Goal: Find specific page/section: Find specific page/section

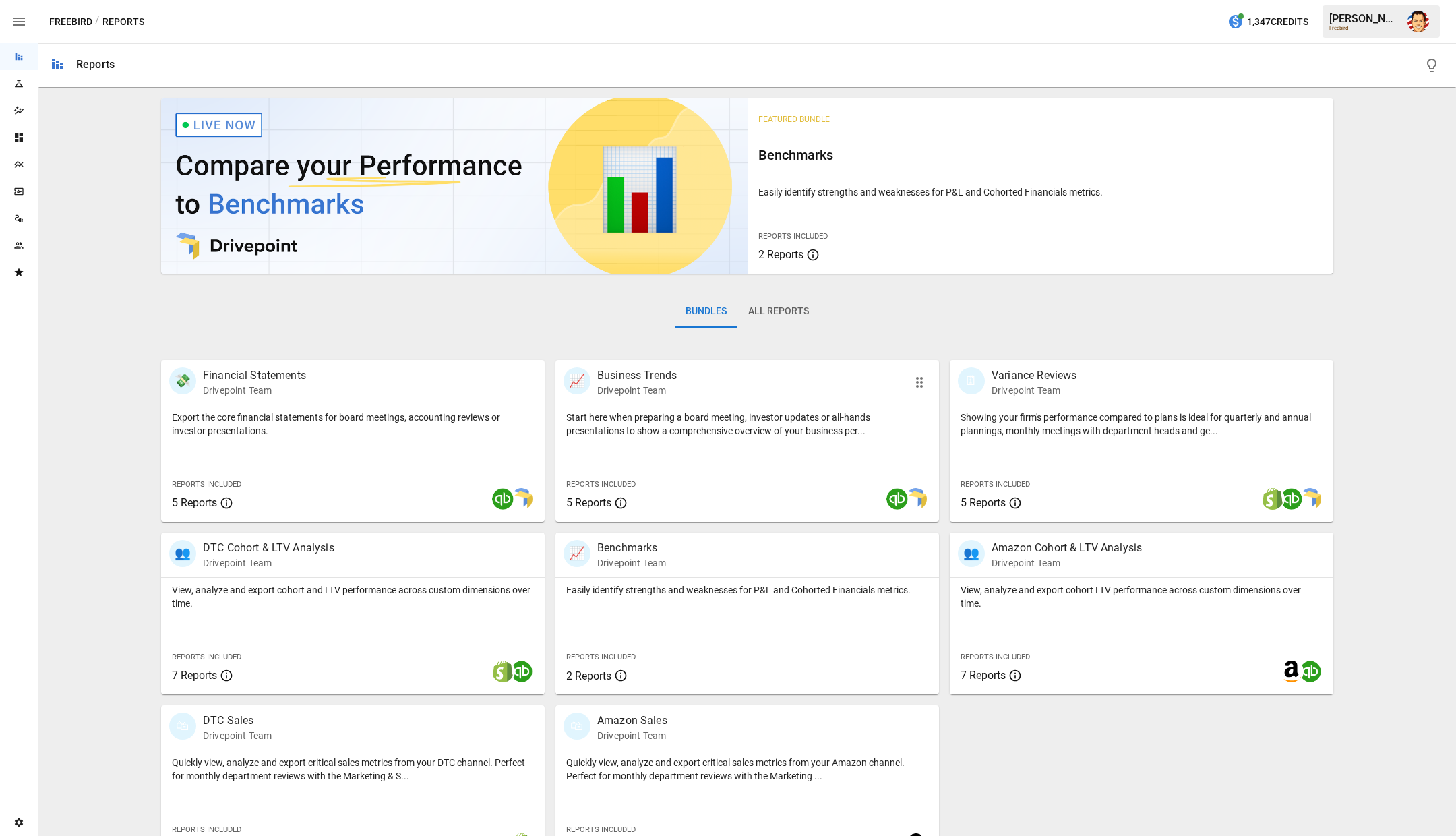
click at [669, 408] on div "Start here when preparing a board meeting, investor updates or all-hands presen…" at bounding box center [748, 421] width 384 height 32
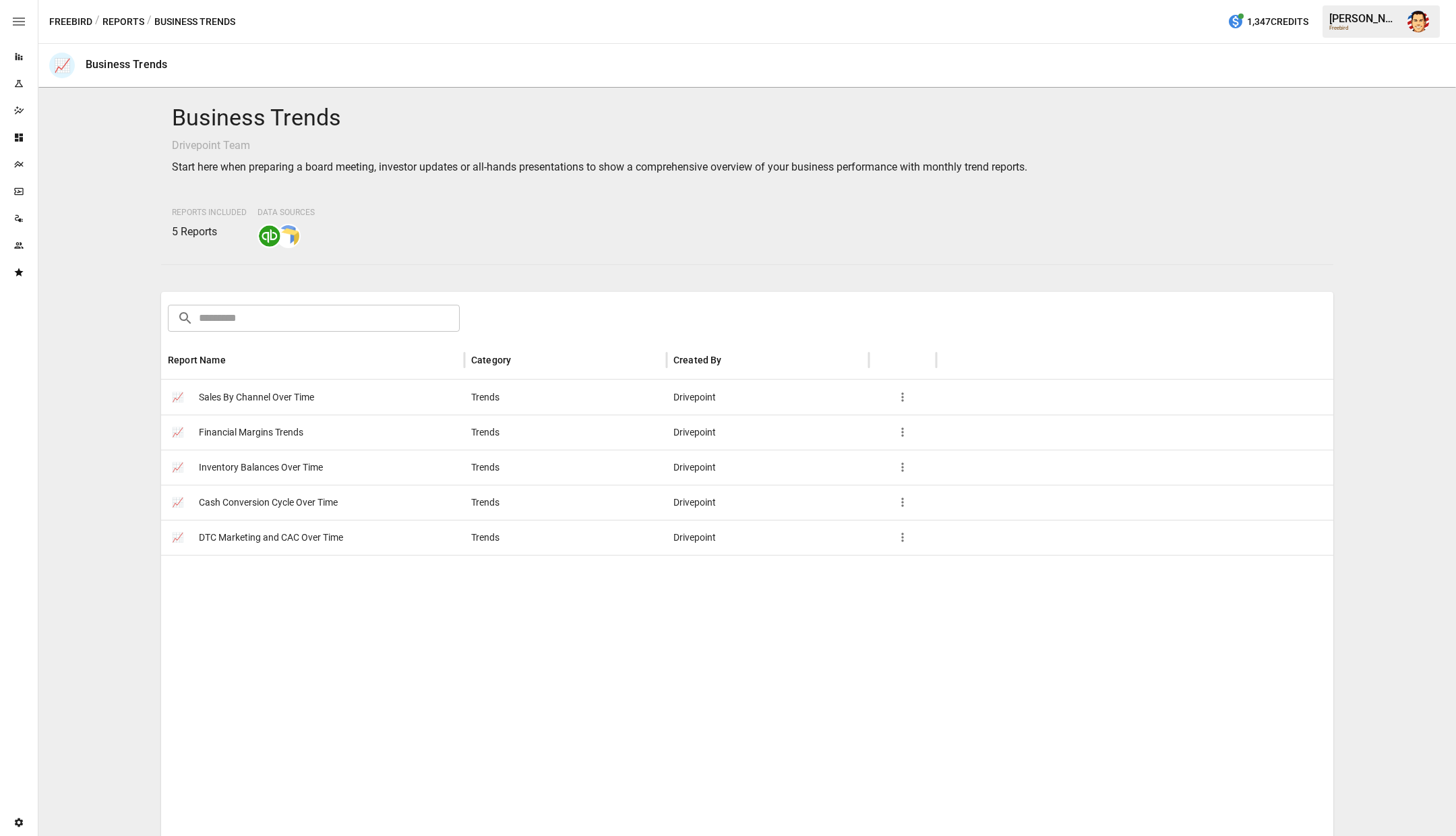
click at [262, 397] on span "Sales By Channel Over Time" at bounding box center [256, 398] width 115 height 34
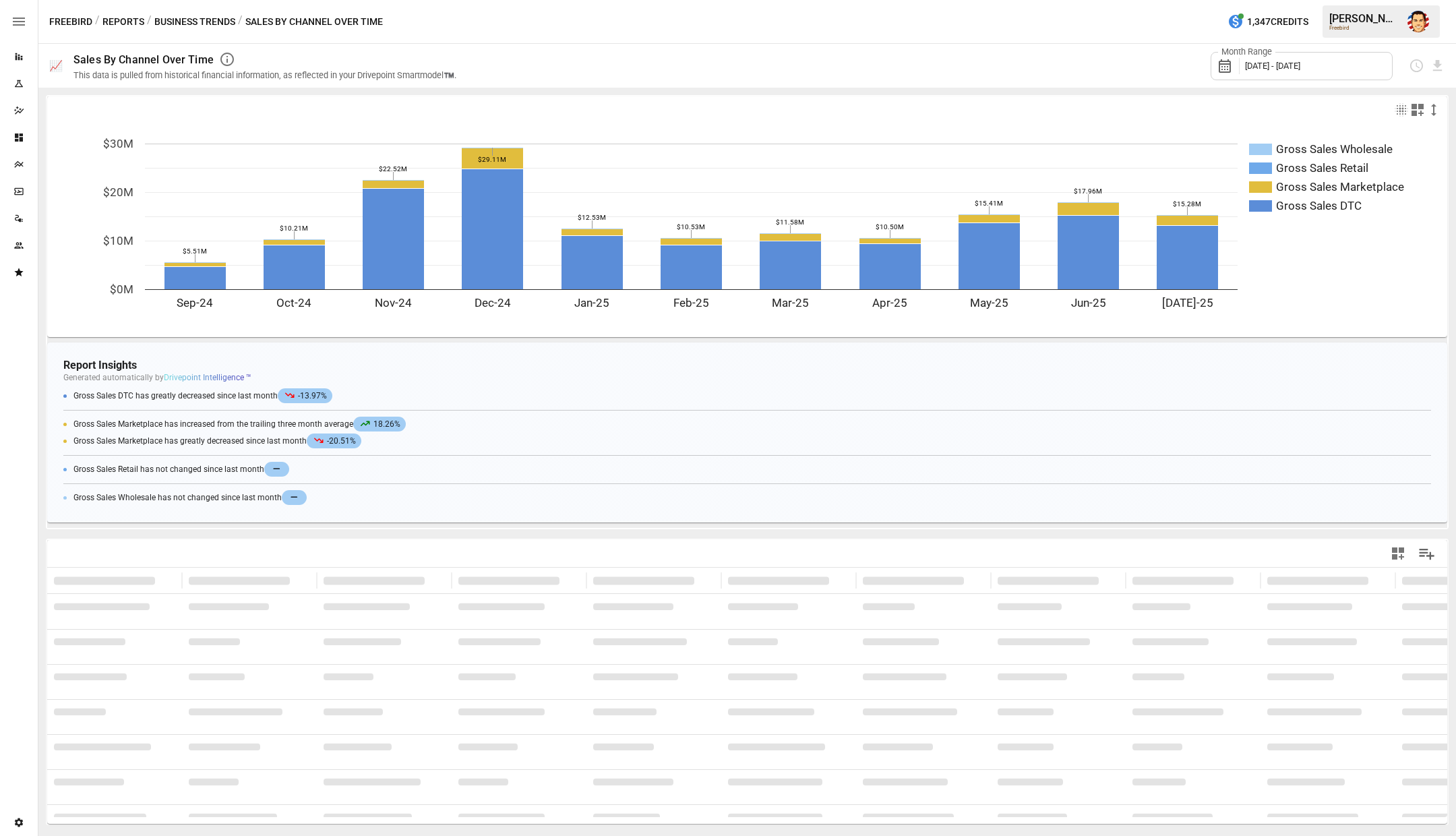
click at [1021, 52] on div "Month Range [DATE] - [DATE]" at bounding box center [959, 66] width 973 height 44
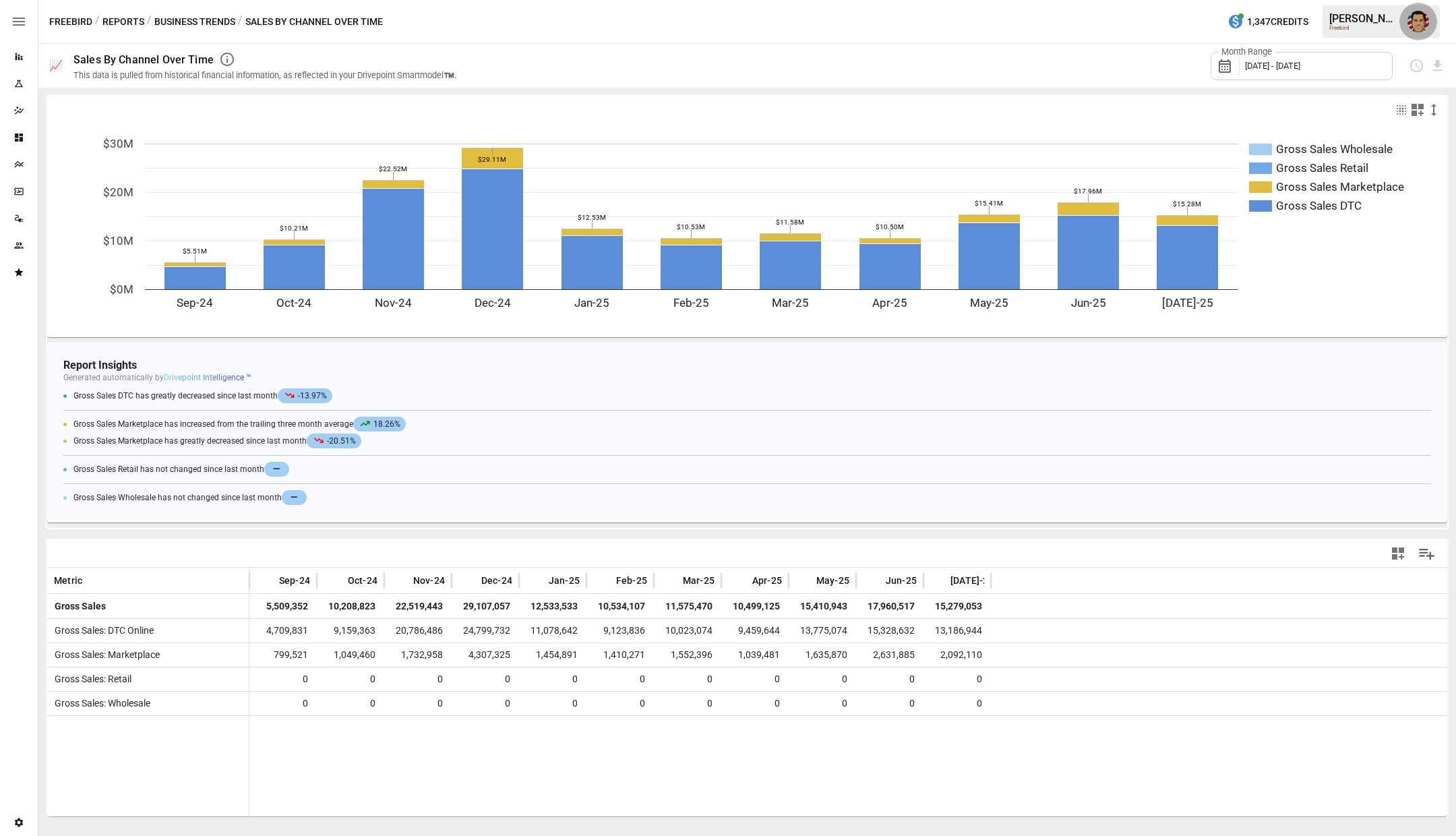
click at [1425, 20] on img "Austin Gardner-Smith" at bounding box center [1418, 22] width 22 height 22
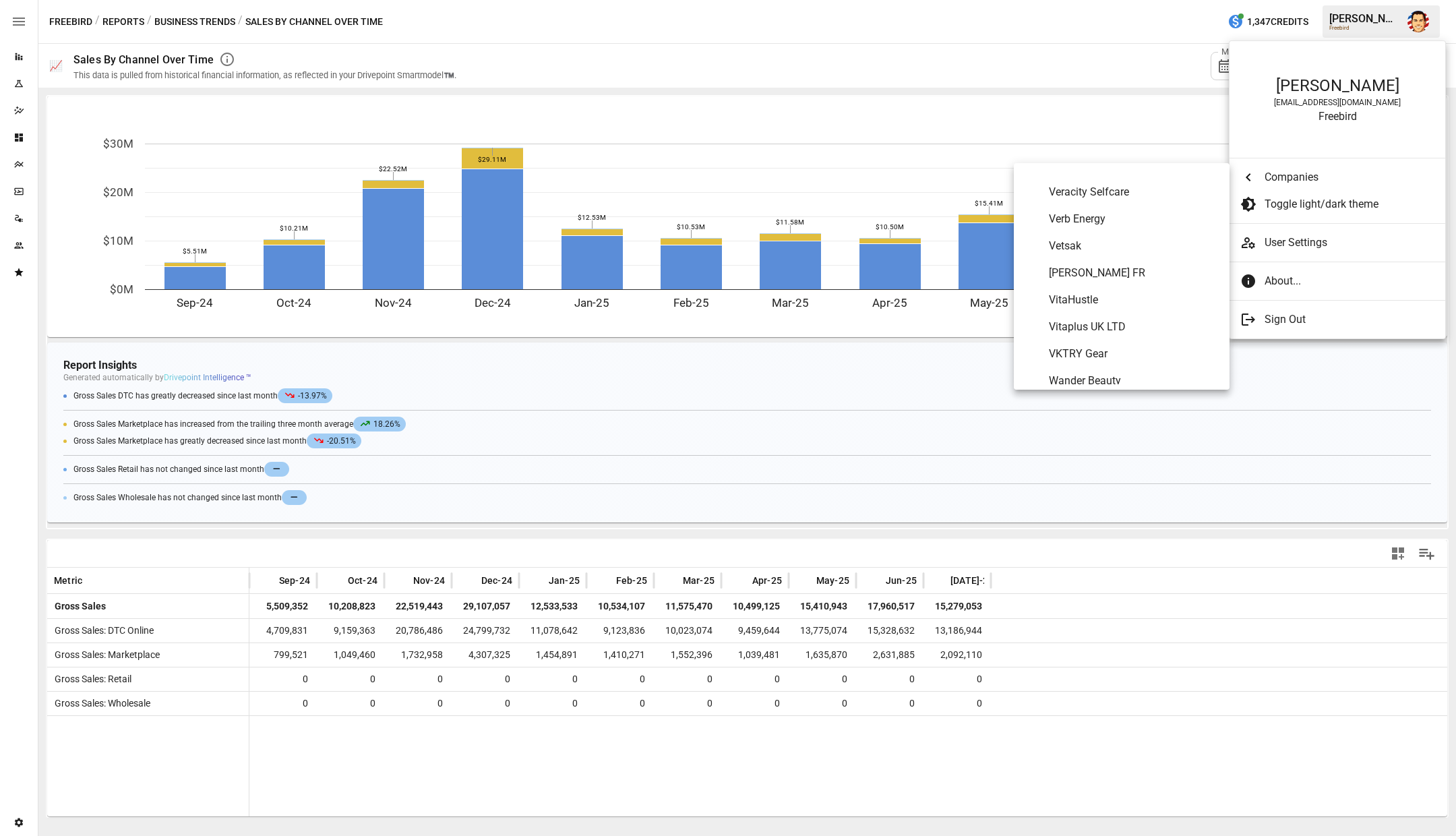
scroll to position [7652, 0]
click at [1072, 351] on span "VKTRY Gear" at bounding box center [1133, 348] width 170 height 16
